Goal: Find specific page/section: Find specific page/section

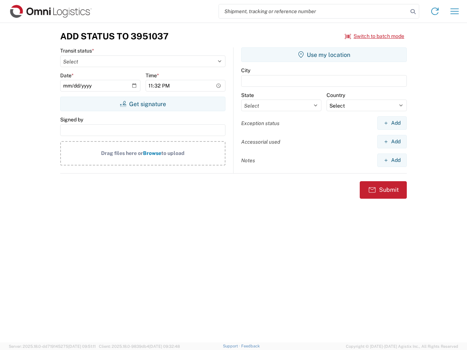
click at [313, 11] on input "search" at bounding box center [313, 11] width 189 height 14
click at [413, 12] on icon at bounding box center [413, 12] width 10 height 10
click at [435, 11] on icon at bounding box center [435, 11] width 12 height 12
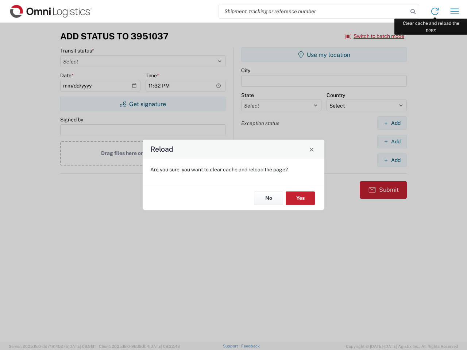
click at [454, 11] on icon "button" at bounding box center [454, 10] width 8 height 5
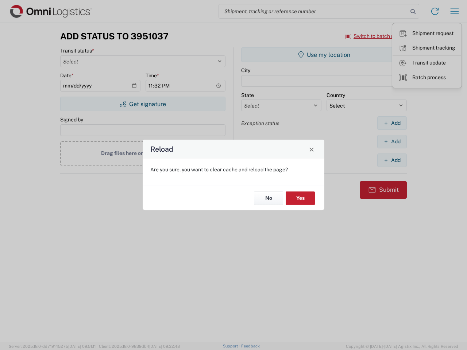
click at [375, 36] on div "Reload Are you sure, you want to clear cache and reload the page? No Yes" at bounding box center [233, 175] width 467 height 350
click at [143, 104] on div "Reload Are you sure, you want to clear cache and reload the page? No Yes" at bounding box center [233, 175] width 467 height 350
click at [324, 55] on div "Reload Are you sure, you want to clear cache and reload the page? No Yes" at bounding box center [233, 175] width 467 height 350
click at [392, 123] on div "Reload Are you sure, you want to clear cache and reload the page? No Yes" at bounding box center [233, 175] width 467 height 350
click at [392, 142] on div "Reload Are you sure, you want to clear cache and reload the page? No Yes" at bounding box center [233, 175] width 467 height 350
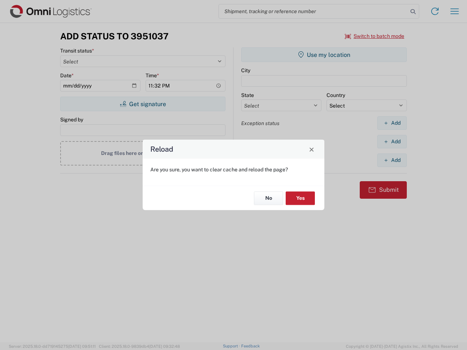
click at [392, 160] on div "Reload Are you sure, you want to clear cache and reload the page? No Yes" at bounding box center [233, 175] width 467 height 350
